Goal: Information Seeking & Learning: Learn about a topic

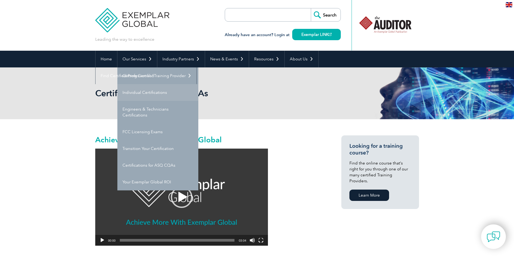
click at [145, 93] on link "Individual Certifications" at bounding box center [157, 92] width 81 height 17
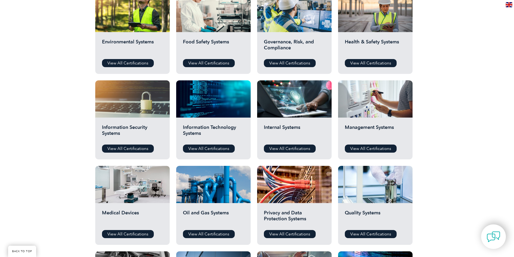
scroll to position [216, 0]
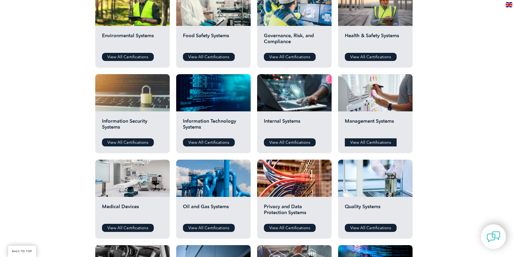
click at [363, 140] on link "View All Certifications" at bounding box center [371, 142] width 52 height 8
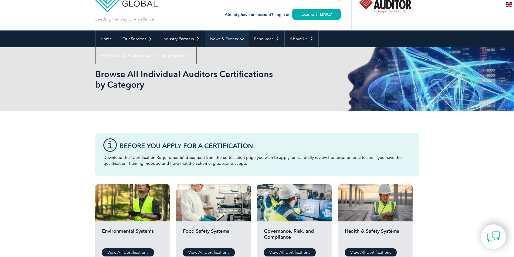
scroll to position [0, 0]
